Goal: Information Seeking & Learning: Learn about a topic

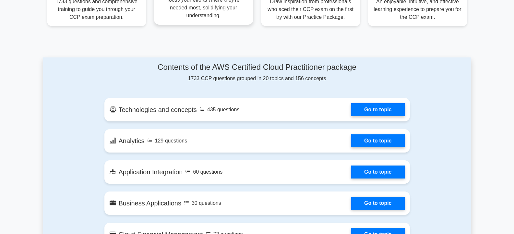
scroll to position [292, 0]
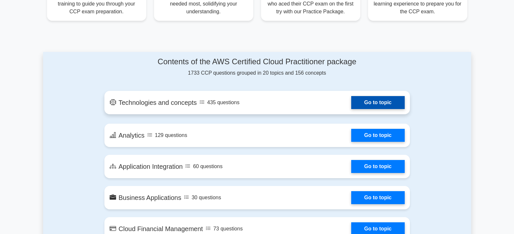
click at [378, 100] on link "Go to topic" at bounding box center [377, 102] width 53 height 13
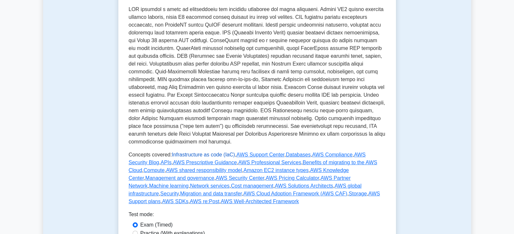
scroll to position [194, 0]
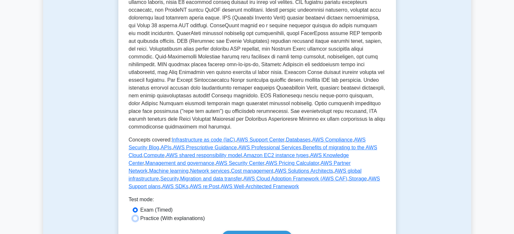
click at [135, 216] on input "Practice (With explanations)" at bounding box center [135, 218] width 5 height 5
radio input "true"
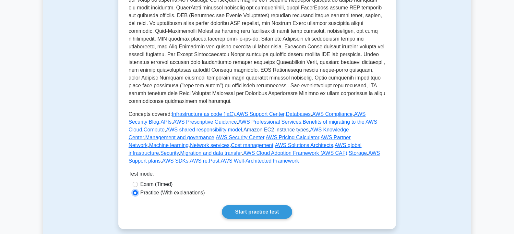
scroll to position [227, 0]
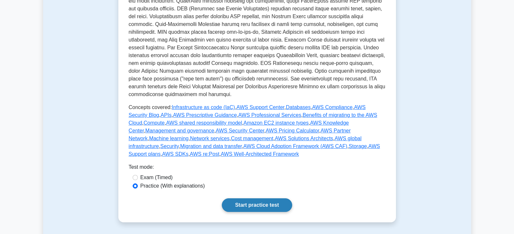
click at [254, 198] on link "Start practice test" at bounding box center [257, 205] width 70 height 14
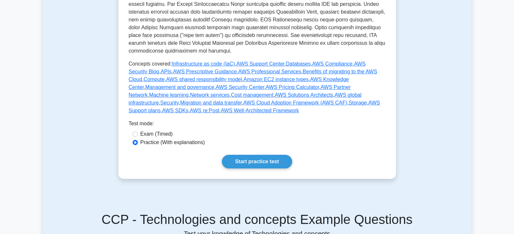
scroll to position [292, 0]
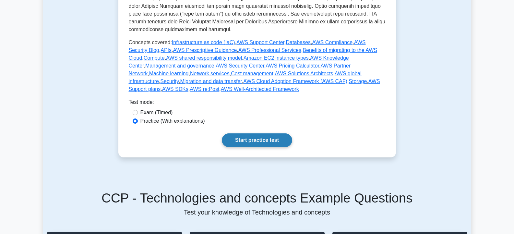
click at [269, 133] on link "Start practice test" at bounding box center [257, 140] width 70 height 14
click at [249, 133] on link "Start practice test" at bounding box center [257, 140] width 70 height 14
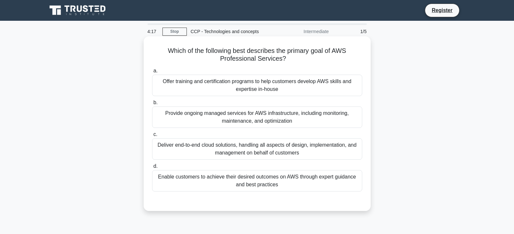
click at [215, 116] on div "Provide ongoing managed services for AWS infrastructure, including monitoring, …" at bounding box center [257, 116] width 210 height 21
click at [152, 105] on input "b. Provide ongoing managed services for AWS infrastructure, including monitorin…" at bounding box center [152, 102] width 0 height 4
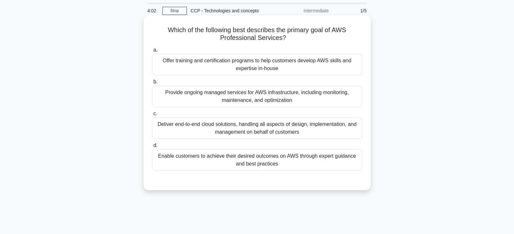
scroll to position [32, 0]
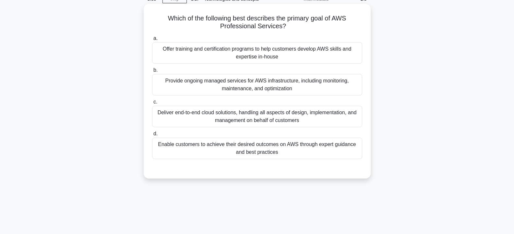
click at [221, 151] on div "Enable customers to achieve their desired outcomes on AWS through expert guidan…" at bounding box center [257, 147] width 210 height 21
click at [152, 136] on input "d. Enable customers to achieve their desired outcomes on AWS through expert gui…" at bounding box center [152, 134] width 0 height 4
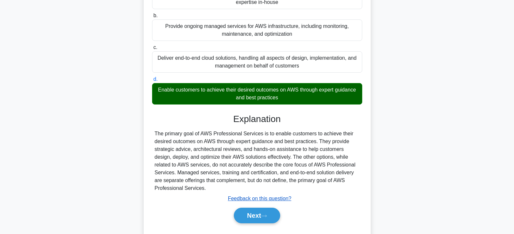
scroll to position [116, 0]
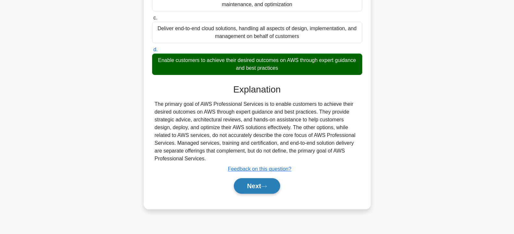
click at [267, 185] on icon at bounding box center [264, 186] width 6 height 4
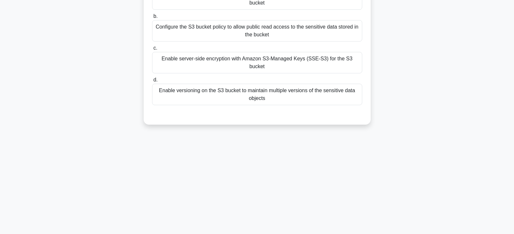
scroll to position [52, 0]
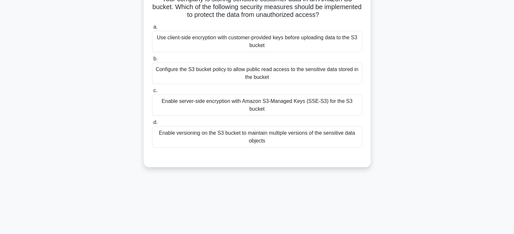
click at [226, 103] on div "Enable server-side encryption with Amazon S3-Managed Keys (SSE-S3) for the S3 b…" at bounding box center [257, 104] width 210 height 21
click at [152, 93] on input "c. Enable server-side encryption with Amazon S3-Managed Keys (SSE-S3) for the S…" at bounding box center [152, 90] width 0 height 4
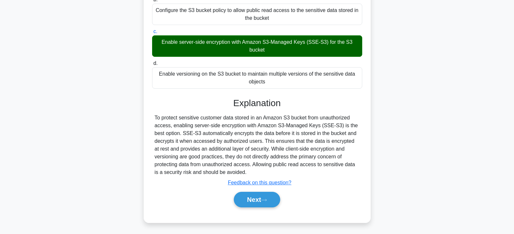
scroll to position [116, 0]
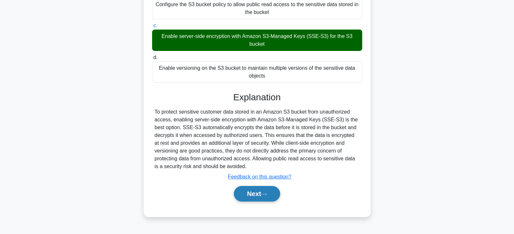
click at [265, 194] on icon at bounding box center [263, 194] width 5 height 2
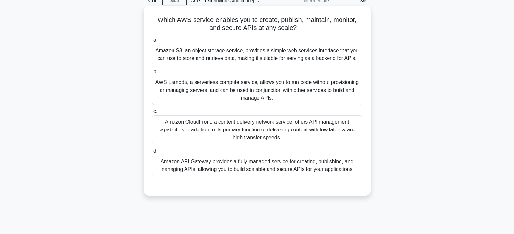
scroll to position [19, 0]
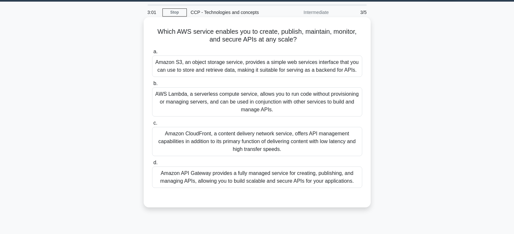
click at [220, 70] on div "Amazon S3, an object storage service, provides a simple web services interface …" at bounding box center [257, 65] width 210 height 21
click at [152, 54] on input "a. Amazon S3, an object storage service, provides a simple web services interfa…" at bounding box center [152, 52] width 0 height 4
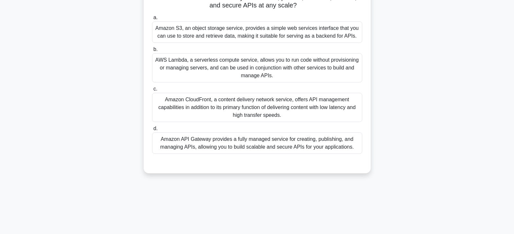
scroll to position [65, 0]
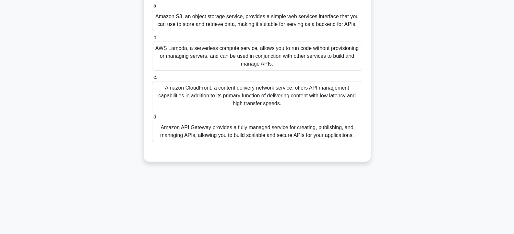
click at [272, 127] on div "Amazon API Gateway provides a fully managed service for creating, publishing, a…" at bounding box center [257, 131] width 210 height 21
click at [152, 119] on input "d. Amazon API Gateway provides a fully managed service for creating, publishing…" at bounding box center [152, 117] width 0 height 4
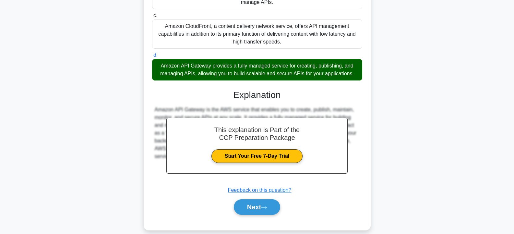
scroll to position [135, 0]
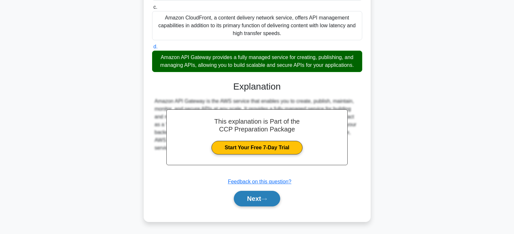
click at [264, 195] on button "Next" at bounding box center [257, 199] width 46 height 16
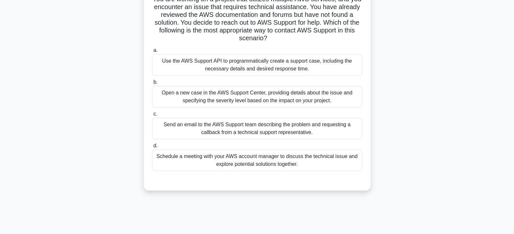
scroll to position [19, 0]
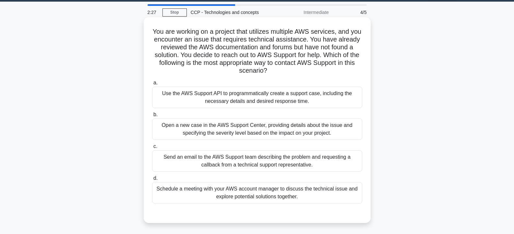
click at [232, 195] on div "Schedule a meeting with your AWS account manager to discuss the technical issue…" at bounding box center [257, 192] width 210 height 21
click at [152, 180] on input "d. Schedule a meeting with your AWS account manager to discuss the technical is…" at bounding box center [152, 178] width 0 height 4
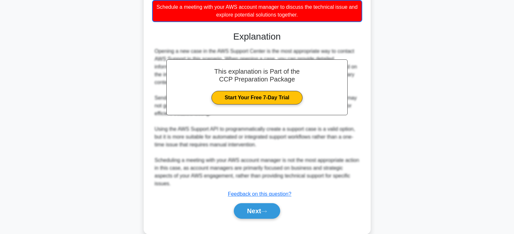
scroll to position [214, 0]
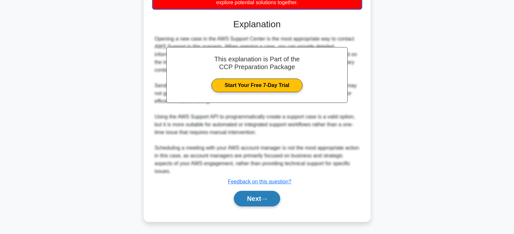
click at [267, 196] on button "Next" at bounding box center [257, 199] width 46 height 16
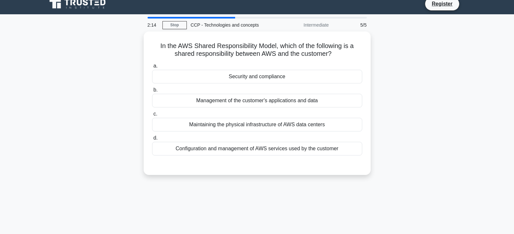
scroll to position [0, 0]
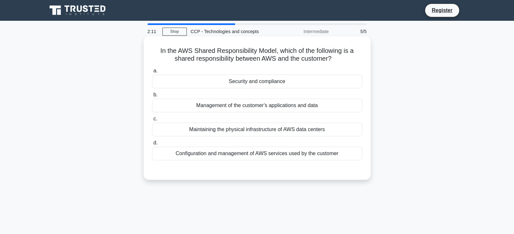
click at [236, 79] on div "Security and compliance" at bounding box center [257, 82] width 210 height 14
click at [152, 73] on input "a. Security and compliance" at bounding box center [152, 71] width 0 height 4
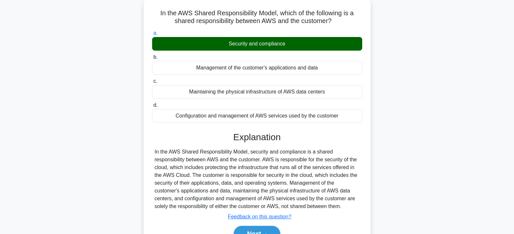
scroll to position [116, 0]
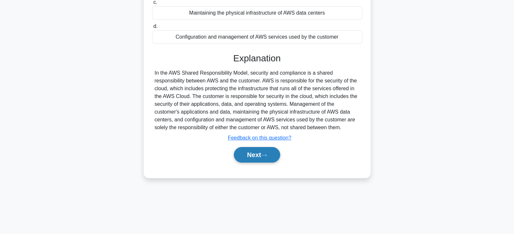
click at [274, 158] on button "Next" at bounding box center [257, 155] width 46 height 16
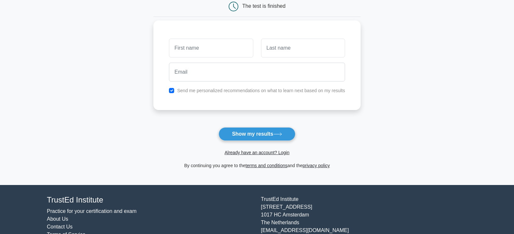
scroll to position [92, 0]
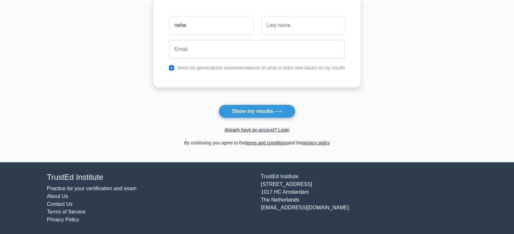
type input "neha"
drag, startPoint x: 274, startPoint y: 19, endPoint x: 274, endPoint y: 23, distance: 3.9
click at [274, 23] on input "text" at bounding box center [303, 25] width 84 height 19
type input "shakya"
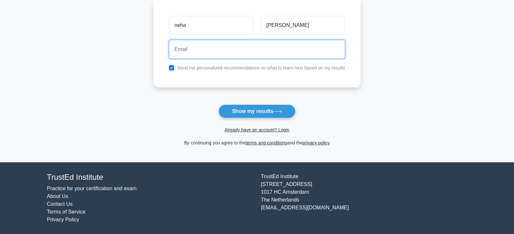
click at [198, 43] on input "email" at bounding box center [257, 49] width 176 height 19
click at [218, 104] on button "Show my results" at bounding box center [256, 111] width 77 height 14
click at [253, 50] on input "nehashakya2578@ gmail .com" at bounding box center [257, 49] width 176 height 19
drag, startPoint x: 244, startPoint y: 44, endPoint x: 219, endPoint y: 51, distance: 26.3
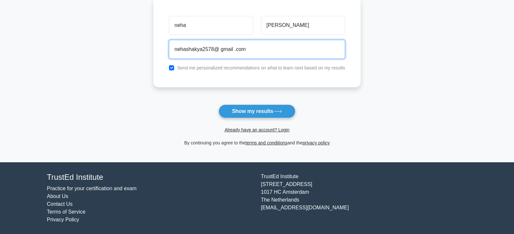
click at [219, 51] on input "nehashakya2578@ gmail .com" at bounding box center [257, 49] width 176 height 19
type input "nehashakya2578@gmail.com"
click at [218, 104] on button "Show my results" at bounding box center [256, 111] width 77 height 14
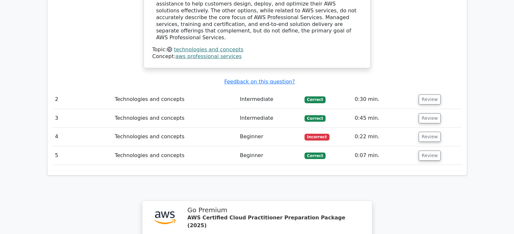
scroll to position [713, 0]
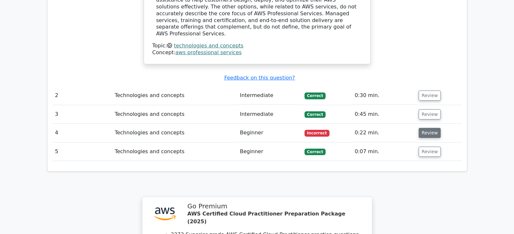
click at [425, 128] on button "Review" at bounding box center [429, 133] width 22 height 10
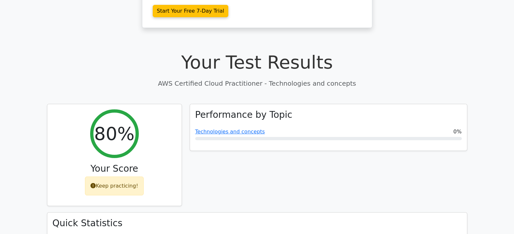
scroll to position [162, 0]
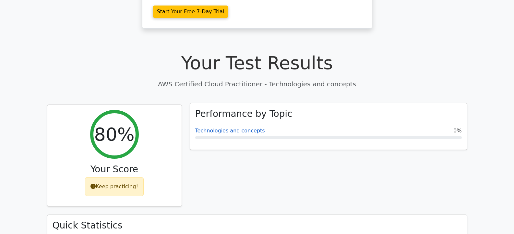
click at [229, 127] on link "Technologies and concepts" at bounding box center [230, 130] width 70 height 6
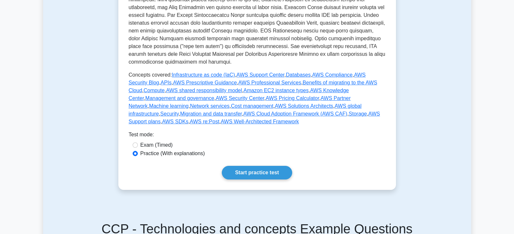
scroll to position [257, 0]
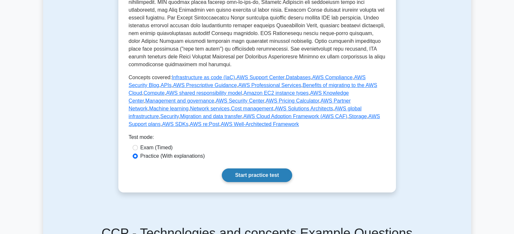
click at [255, 168] on link "Start practice test" at bounding box center [257, 175] width 70 height 14
click at [258, 168] on link "Start practice test" at bounding box center [257, 175] width 70 height 14
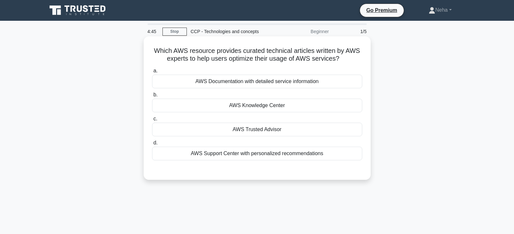
click at [274, 128] on div "AWS Trusted Advisor" at bounding box center [257, 130] width 210 height 14
click at [152, 121] on input "c. AWS Trusted Advisor" at bounding box center [152, 119] width 0 height 4
click at [249, 105] on div "AWS Knowledge Center" at bounding box center [257, 106] width 210 height 14
click at [152, 97] on input "b. AWS Knowledge Center" at bounding box center [152, 95] width 0 height 4
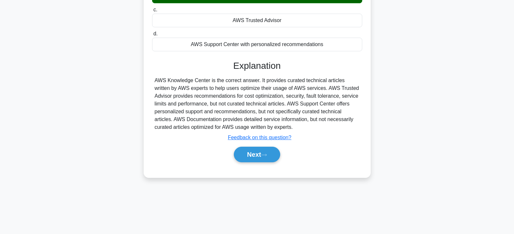
scroll to position [116, 0]
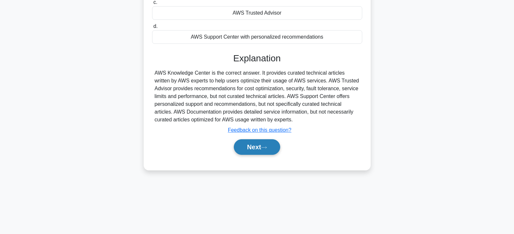
click at [267, 147] on icon at bounding box center [264, 148] width 6 height 4
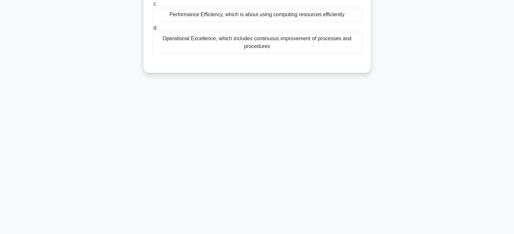
scroll to position [19, 0]
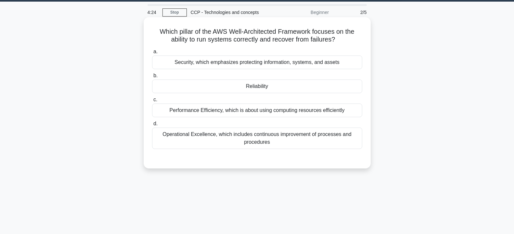
click at [253, 84] on div "Reliability" at bounding box center [257, 86] width 210 height 14
click at [152, 78] on input "b. Reliability" at bounding box center [152, 76] width 0 height 4
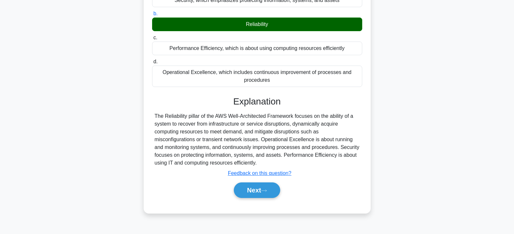
scroll to position [116, 0]
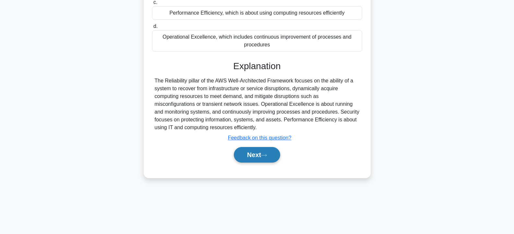
click at [267, 154] on icon at bounding box center [264, 155] width 6 height 4
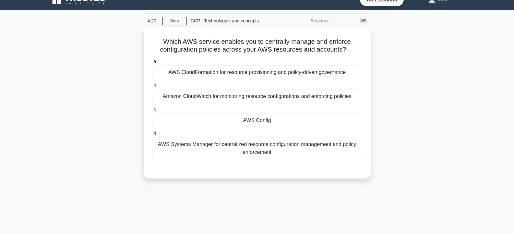
scroll to position [0, 0]
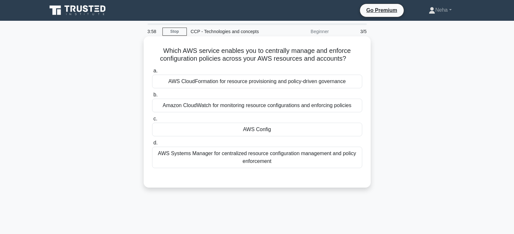
click at [289, 128] on div "AWS Config" at bounding box center [257, 130] width 210 height 14
click at [152, 121] on input "c. AWS Config" at bounding box center [152, 119] width 0 height 4
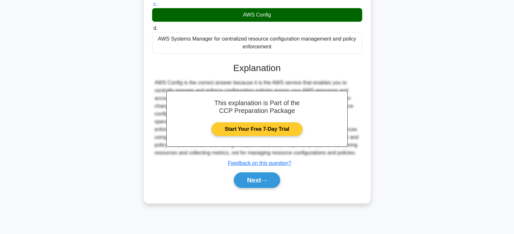
scroll to position [116, 0]
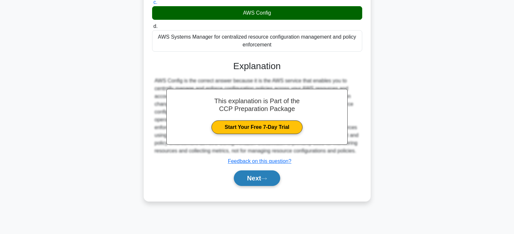
click at [267, 180] on icon at bounding box center [264, 179] width 6 height 4
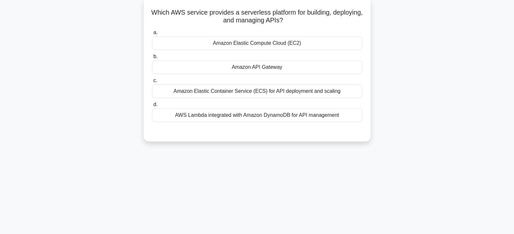
scroll to position [19, 0]
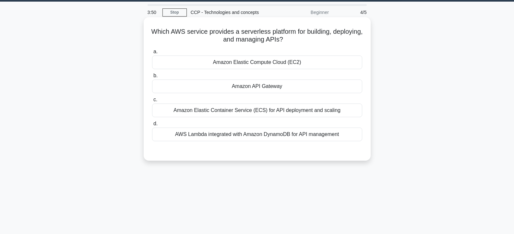
click at [258, 86] on div "Amazon API Gateway" at bounding box center [257, 86] width 210 height 14
click at [152, 78] on input "b. Amazon API Gateway" at bounding box center [152, 76] width 0 height 4
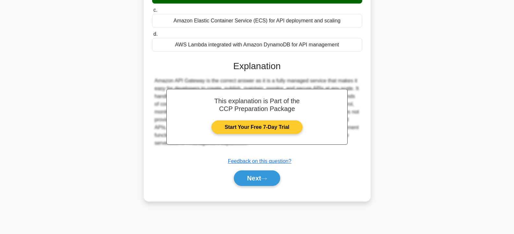
scroll to position [116, 0]
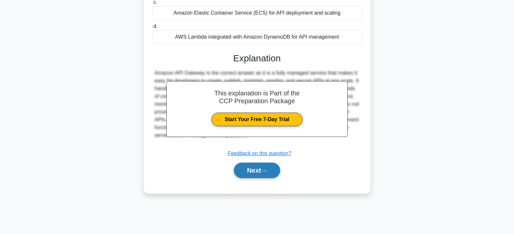
click at [272, 171] on button "Next" at bounding box center [257, 170] width 46 height 16
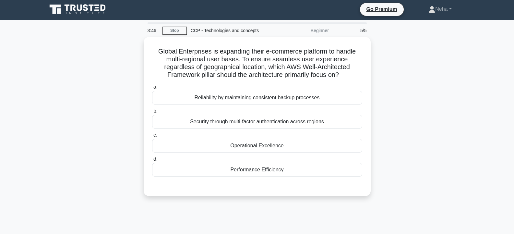
scroll to position [0, 0]
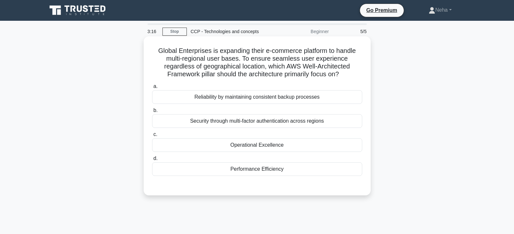
click at [265, 124] on div "Security through multi-factor authentication across regions" at bounding box center [257, 121] width 210 height 14
click at [152, 112] on input "b. Security through multi-factor authentication across regions" at bounding box center [152, 110] width 0 height 4
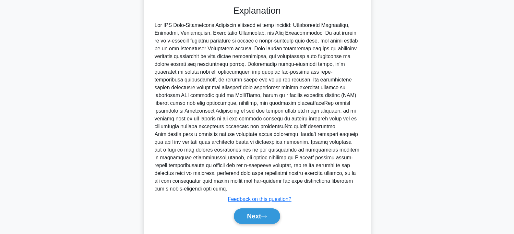
scroll to position [190, 0]
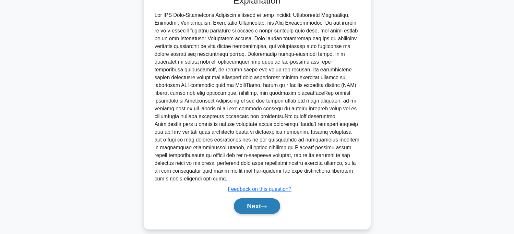
click at [267, 198] on button "Next" at bounding box center [257, 206] width 46 height 16
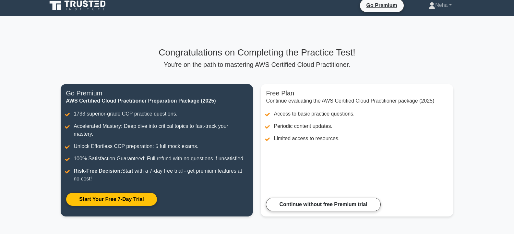
scroll to position [1, 0]
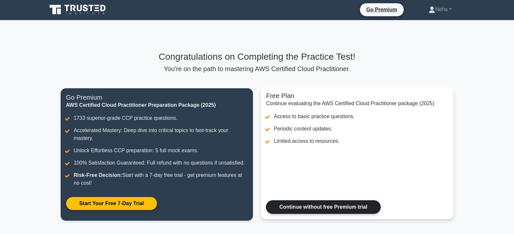
click at [339, 209] on link "Continue without free Premium trial" at bounding box center [323, 207] width 114 height 14
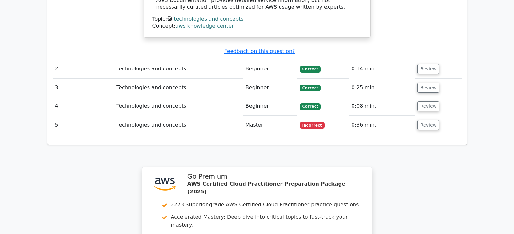
scroll to position [713, 0]
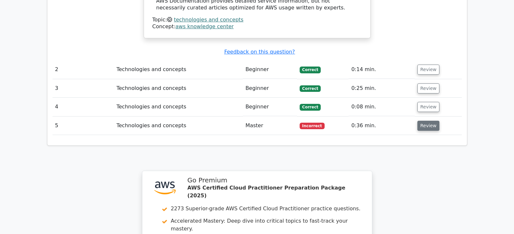
click at [428, 121] on button "Review" at bounding box center [428, 126] width 22 height 10
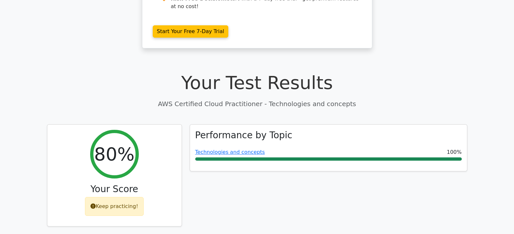
scroll to position [133, 0]
